Goal: Find specific page/section: Find specific page/section

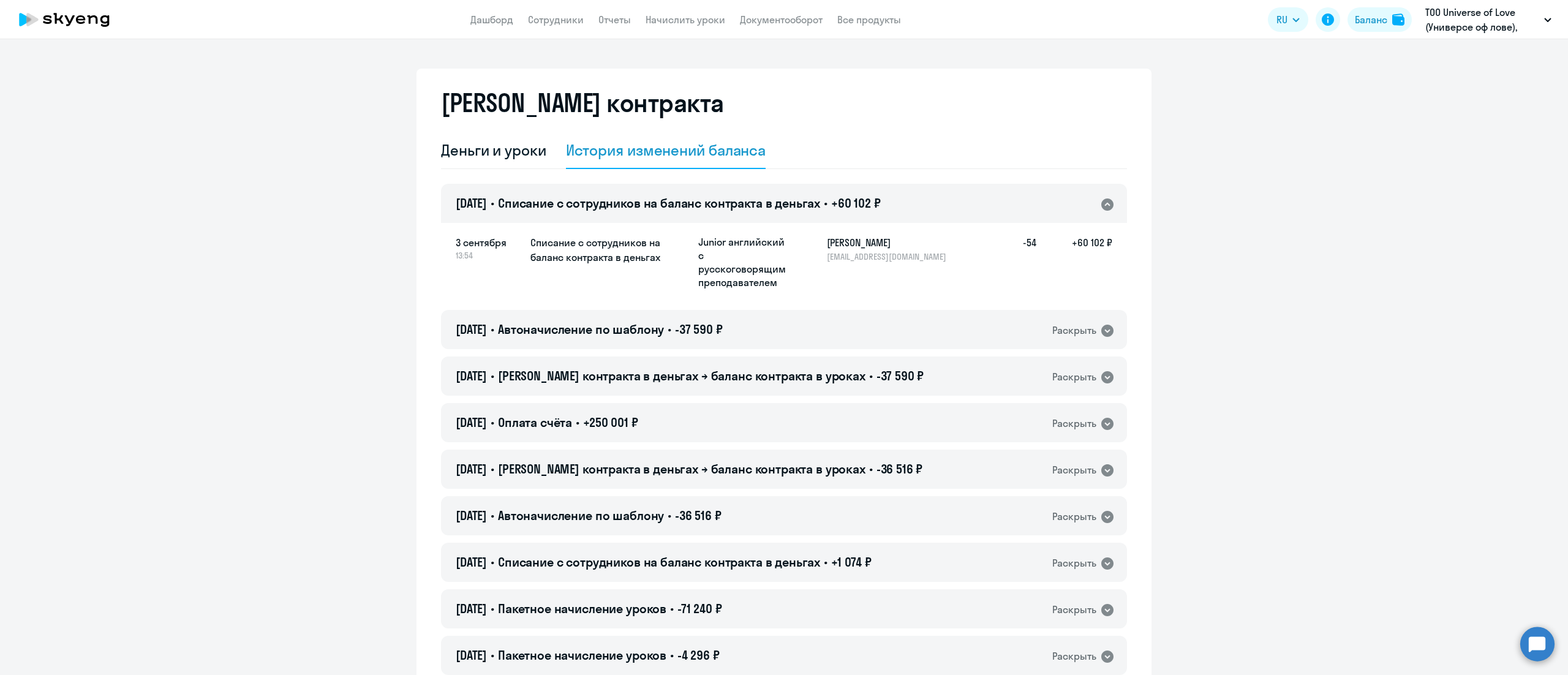
select select "english_adult_not_native_speaker"
drag, startPoint x: 1264, startPoint y: 435, endPoint x: 1260, endPoint y: 426, distance: 9.8
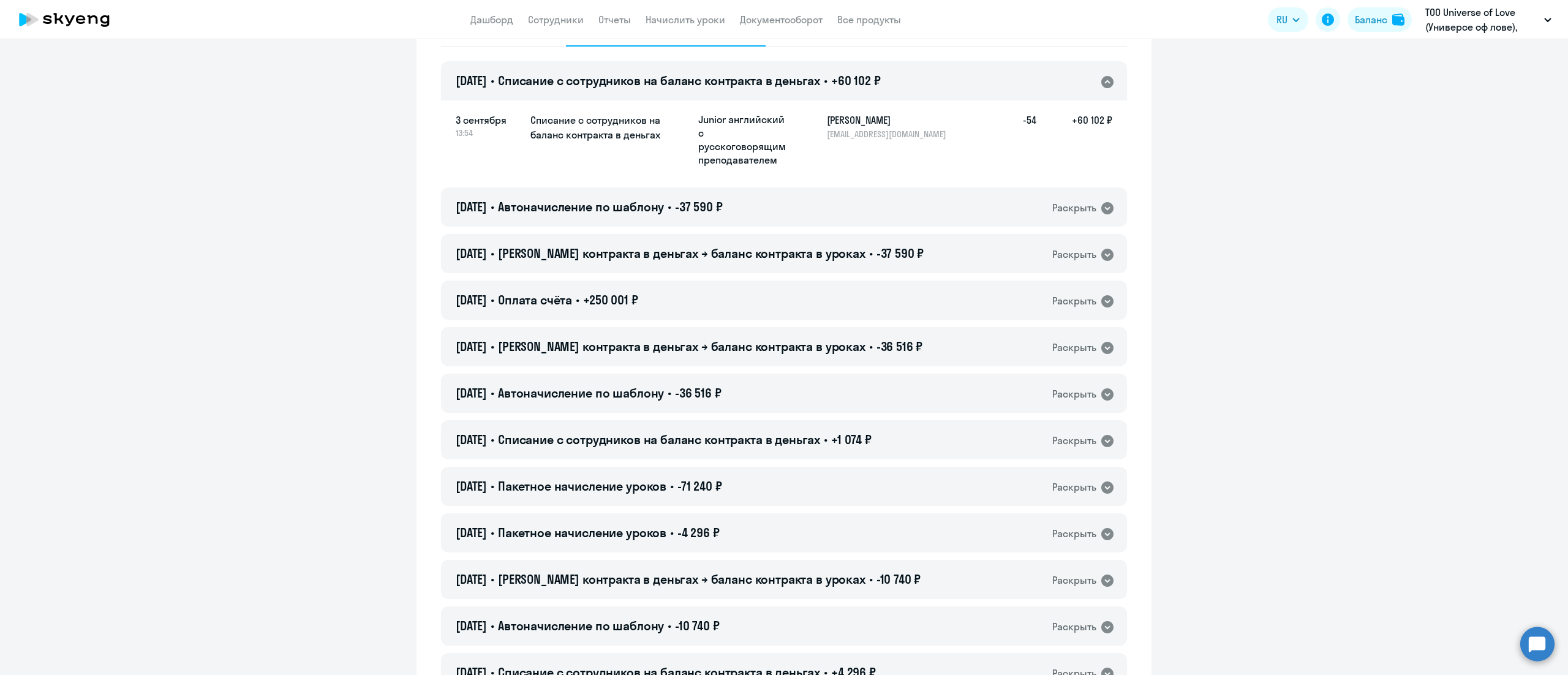
scroll to position [245, 0]
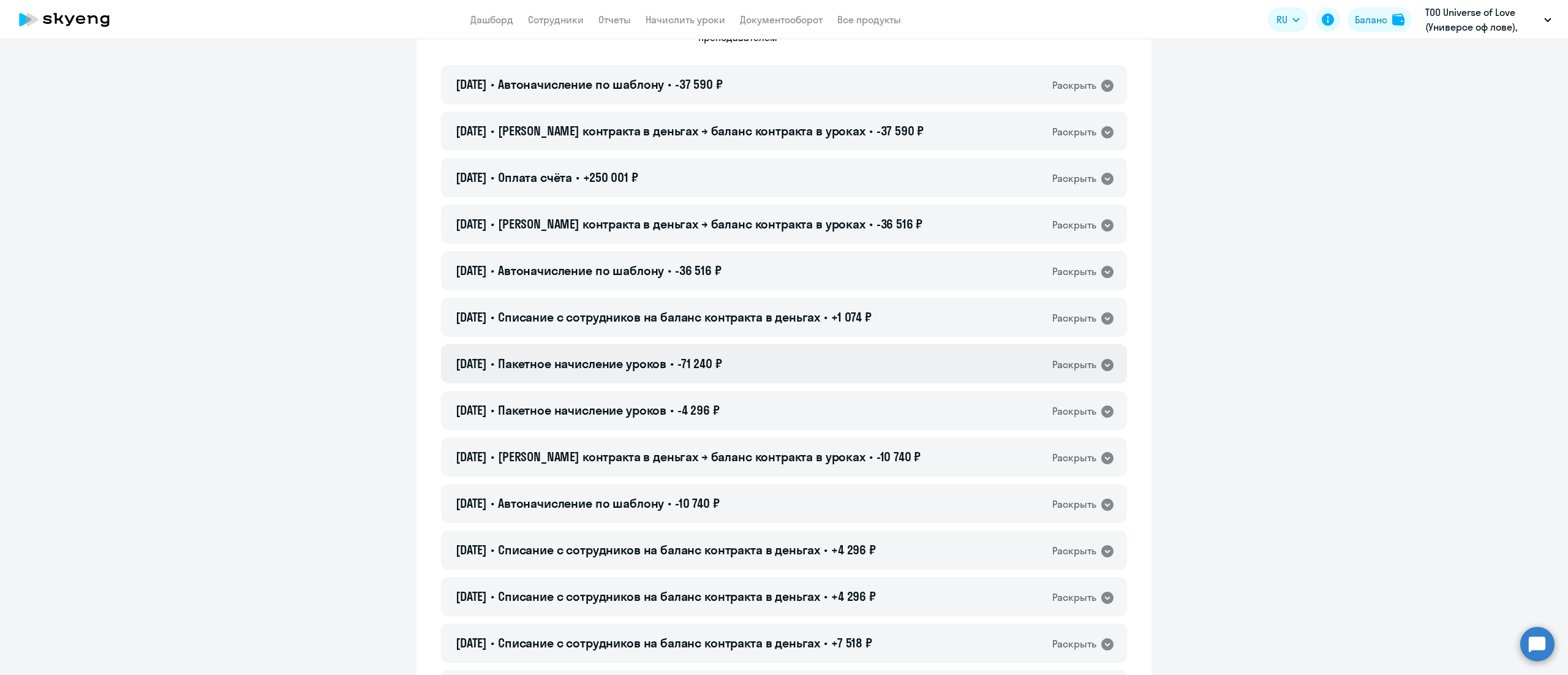
click at [922, 362] on div "08.07.2025 • Пакетное начисление уроков • -71 240 ₽ Раскрыть" at bounding box center [784, 364] width 686 height 39
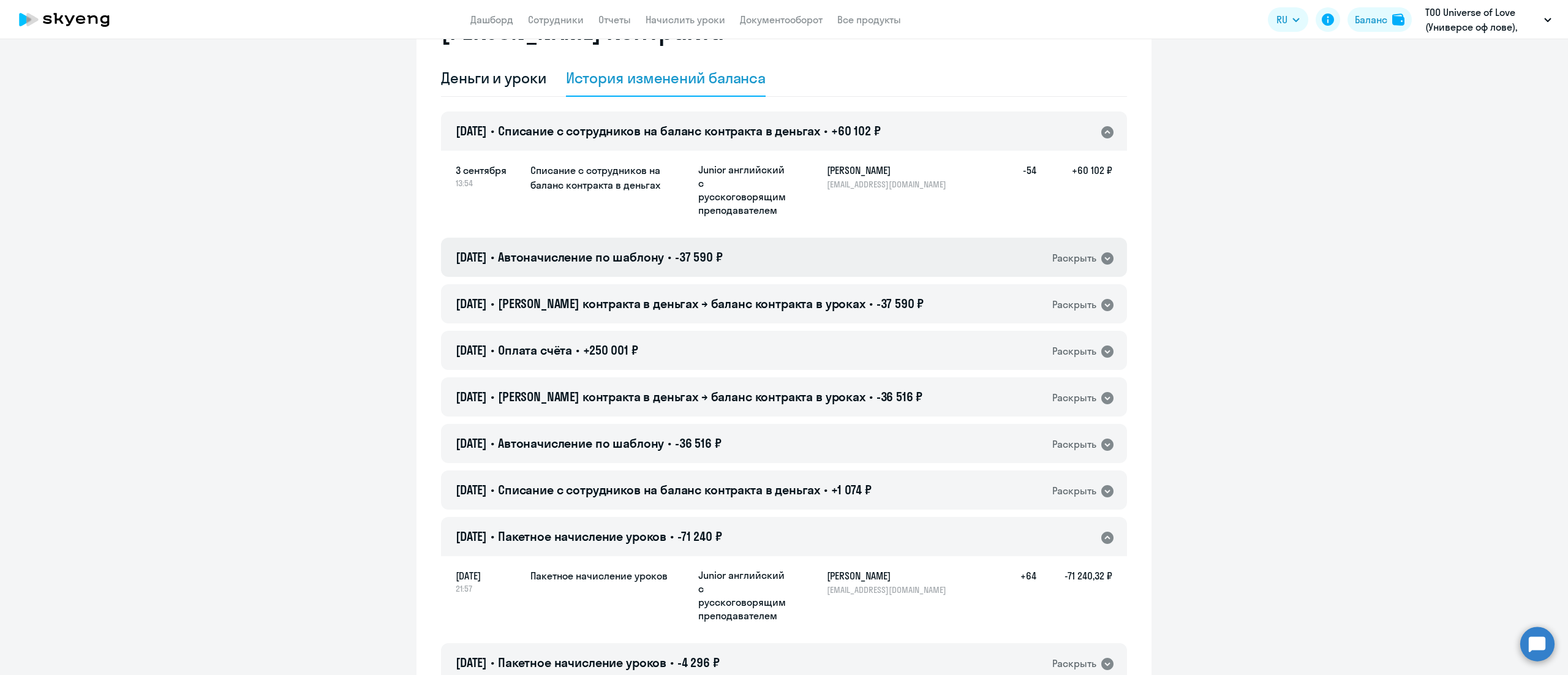
scroll to position [0, 0]
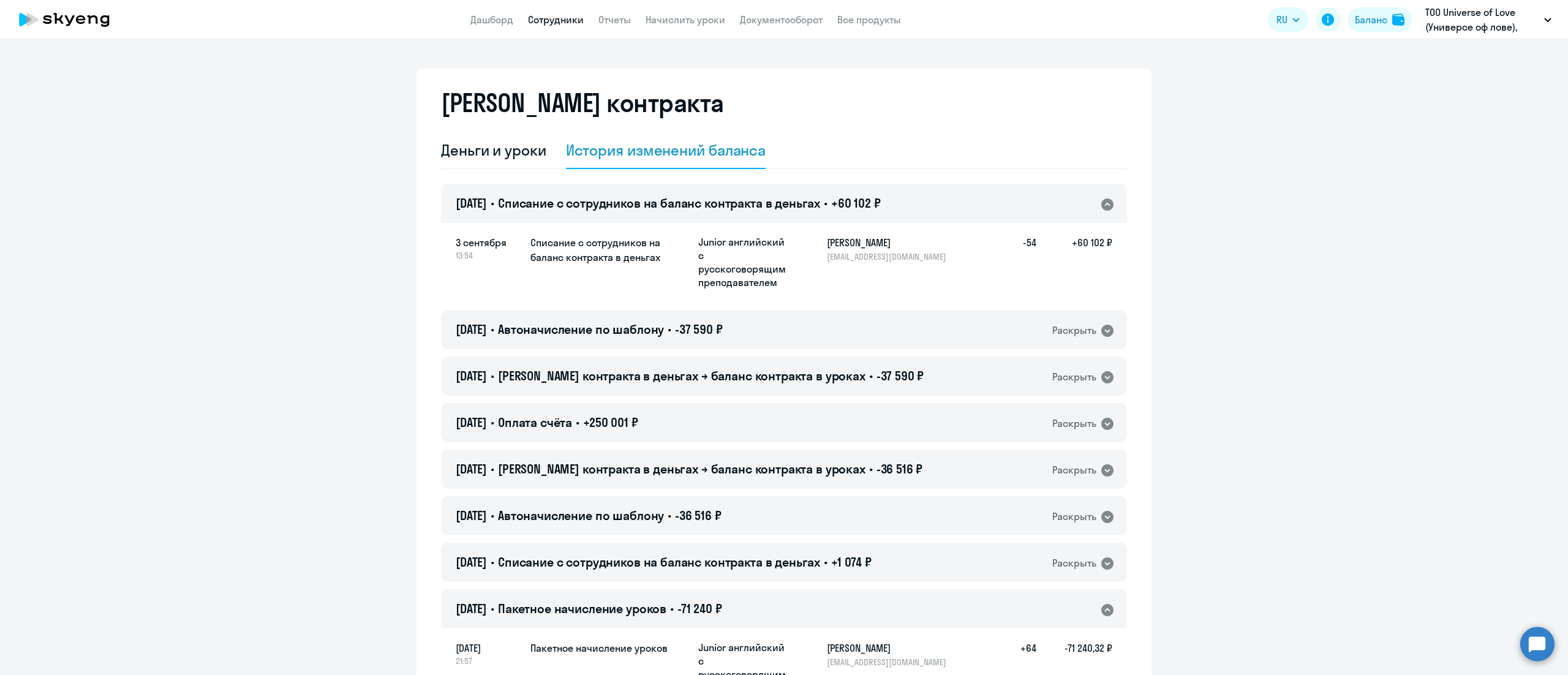
click at [532, 17] on link "Сотрудники" at bounding box center [556, 19] width 56 height 12
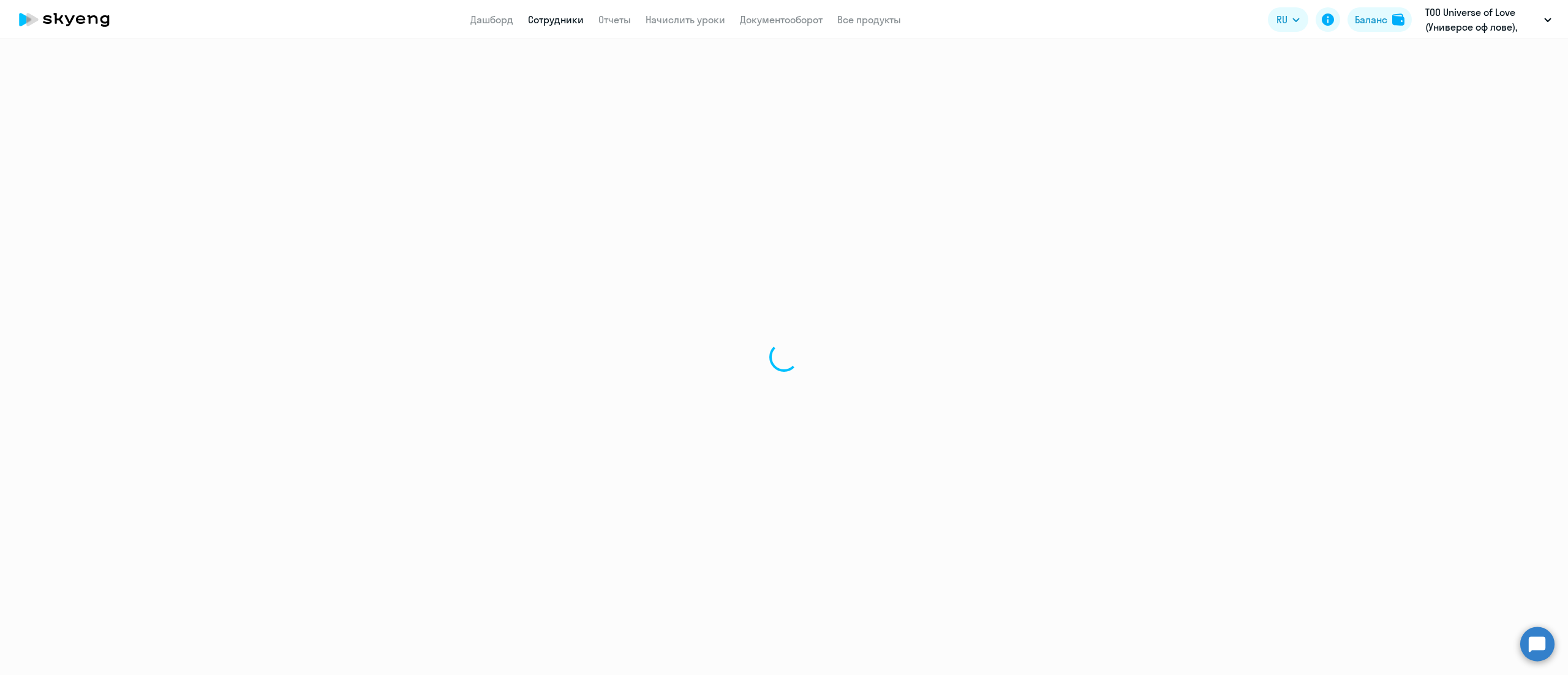
select select "30"
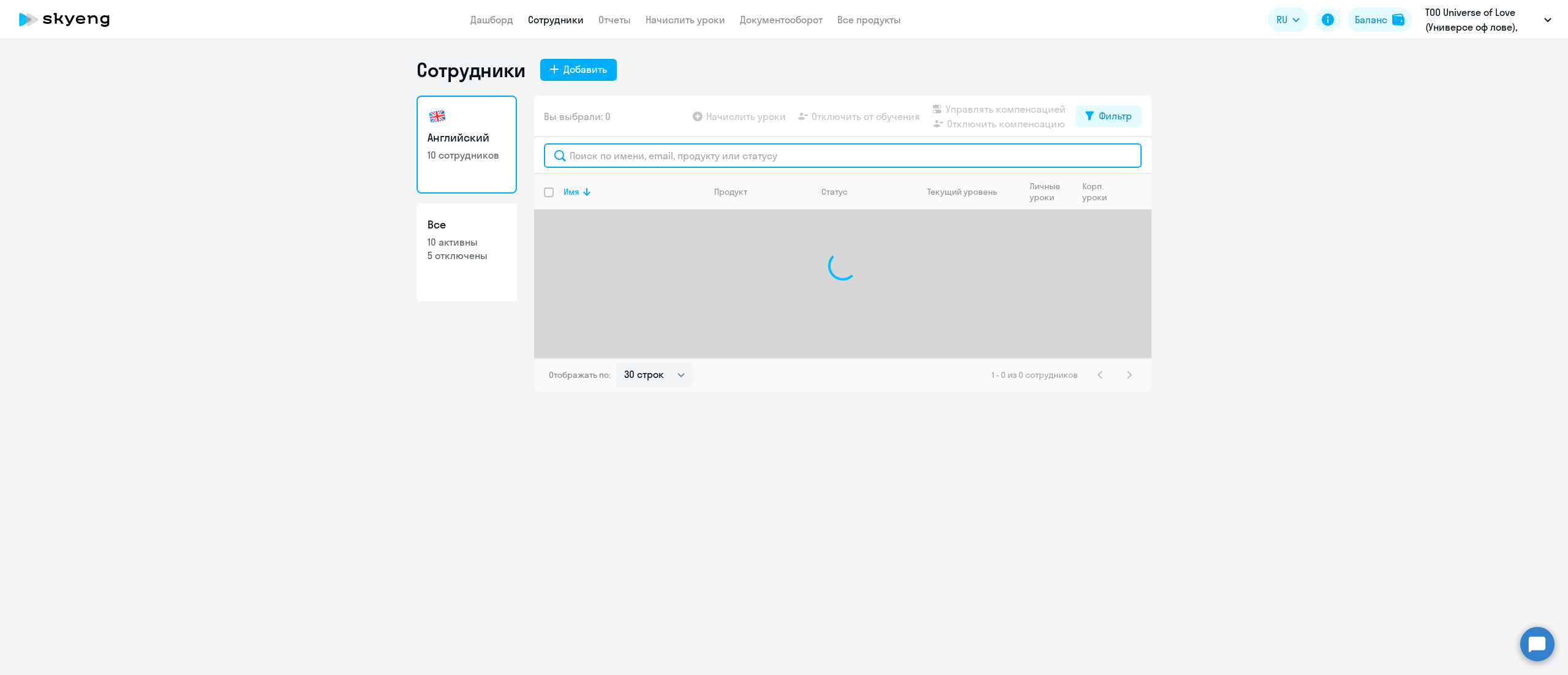
click at [600, 166] on input "text" at bounding box center [843, 155] width 598 height 25
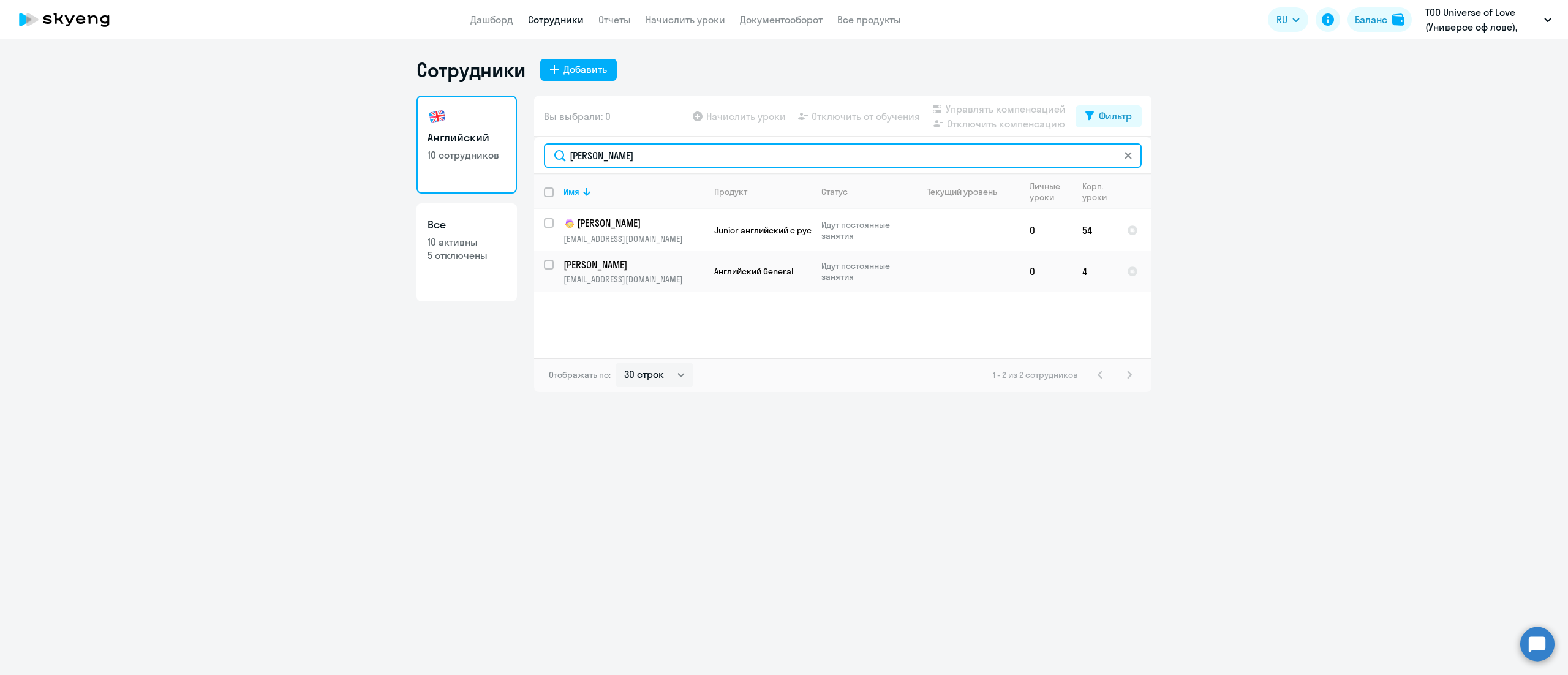
type input "Макар"
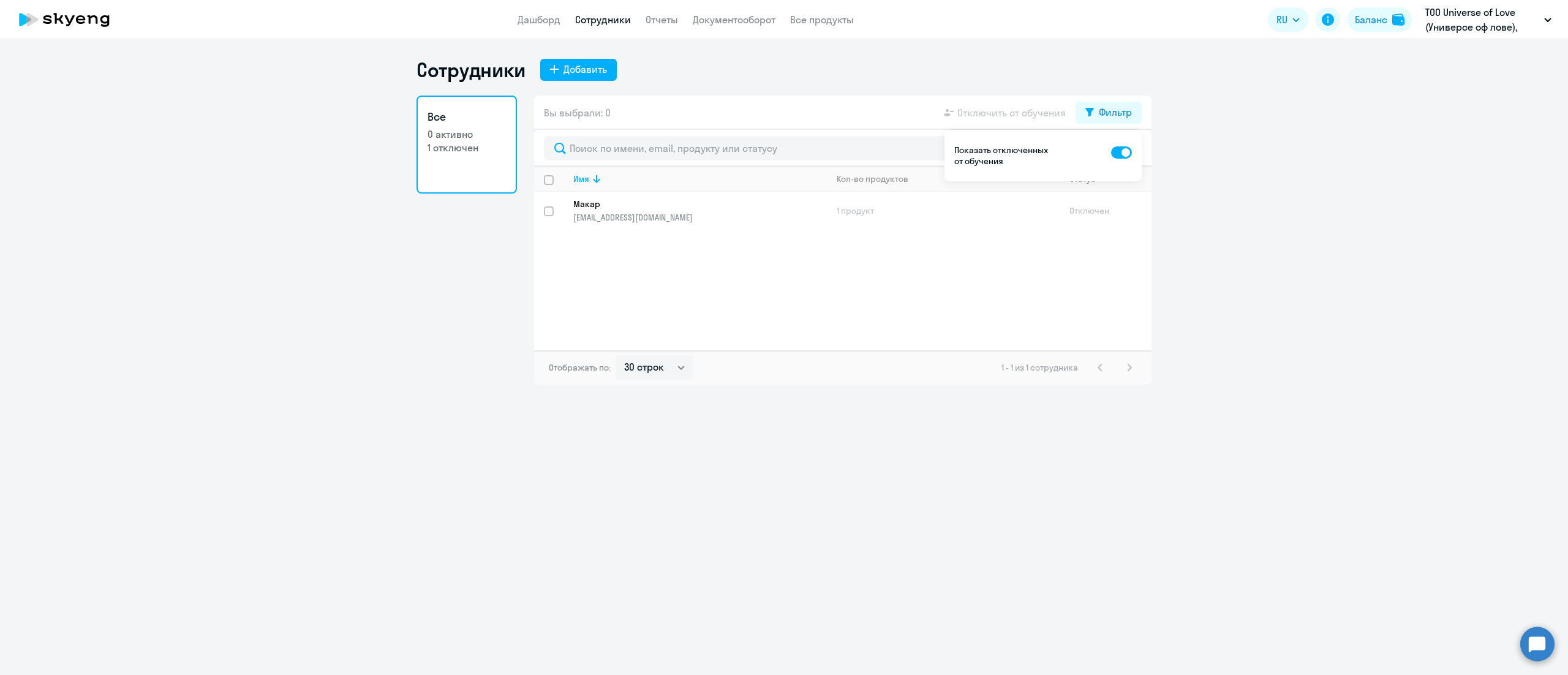
select select "30"
